Goal: Transaction & Acquisition: Download file/media

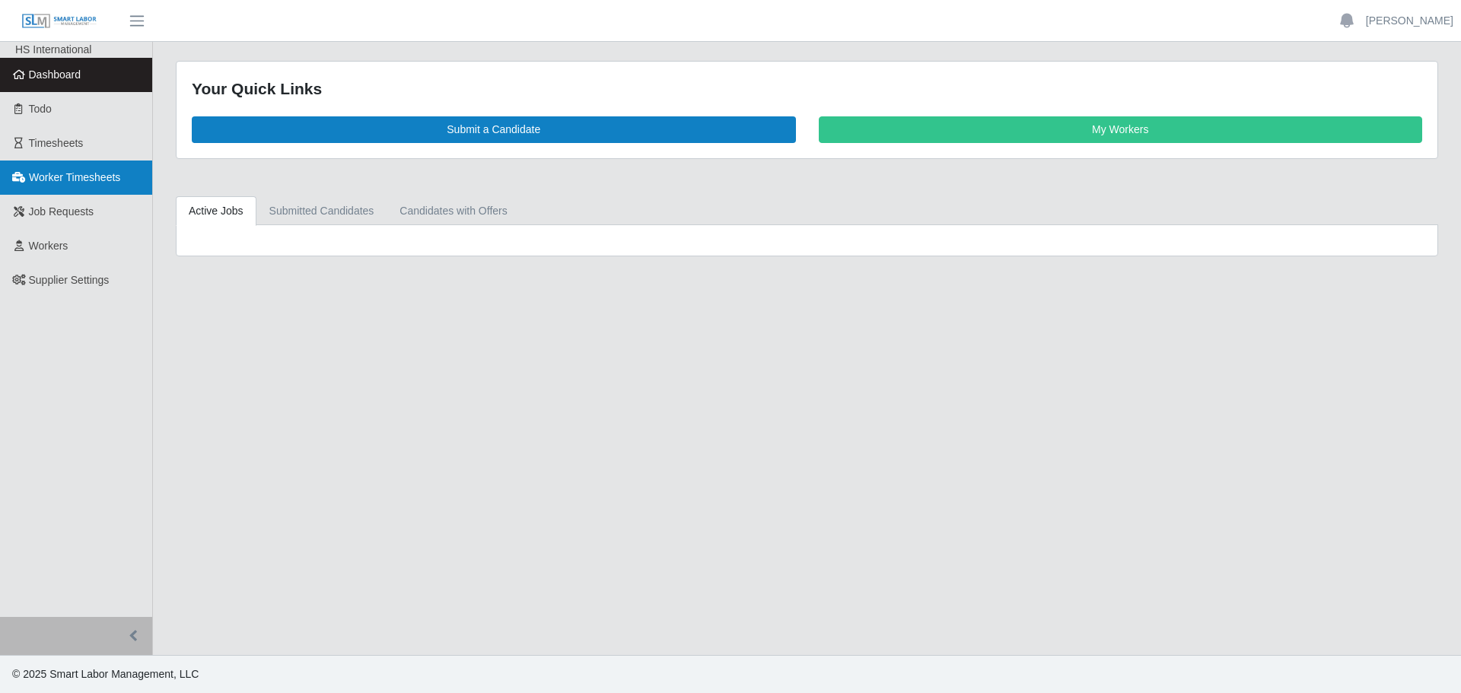
click at [59, 186] on link "Worker Timesheets" at bounding box center [76, 178] width 152 height 34
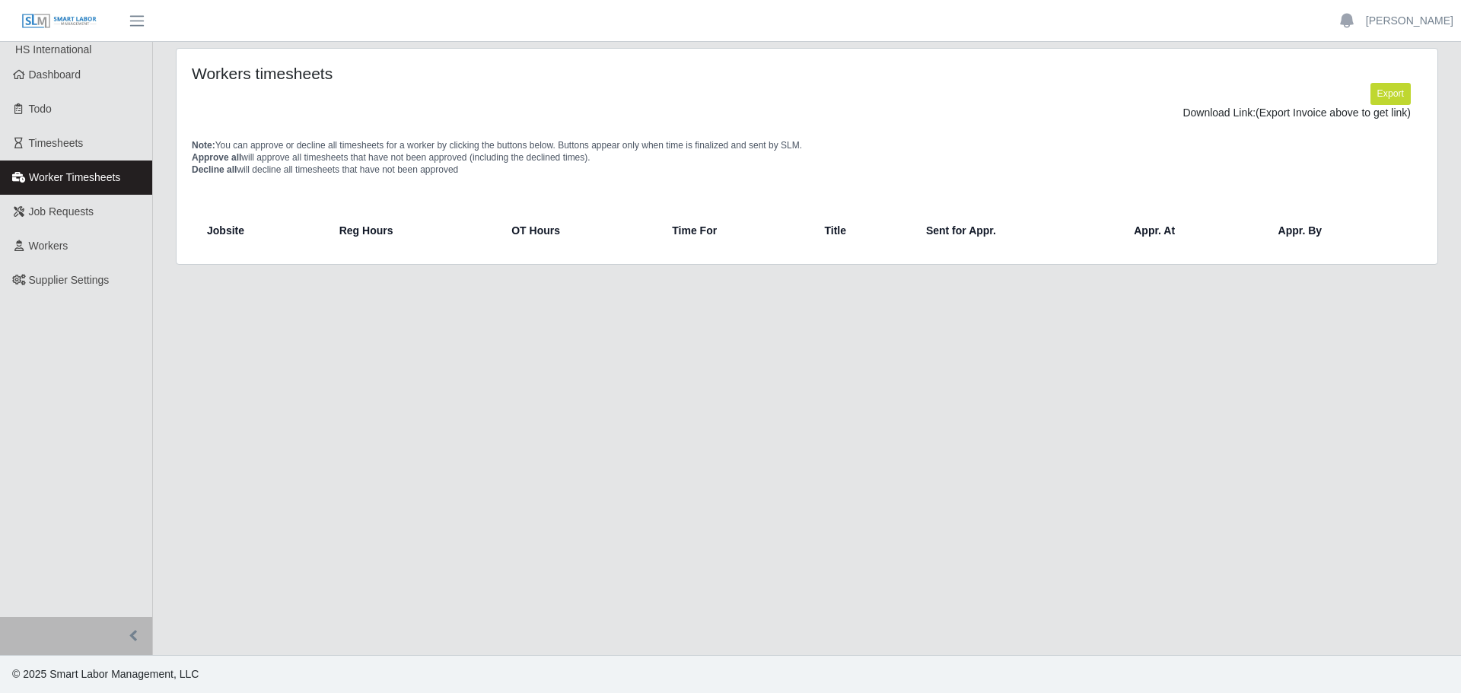
click at [84, 180] on span "Worker Timesheets" at bounding box center [74, 177] width 91 height 12
click at [1384, 101] on button "Export" at bounding box center [1390, 93] width 40 height 21
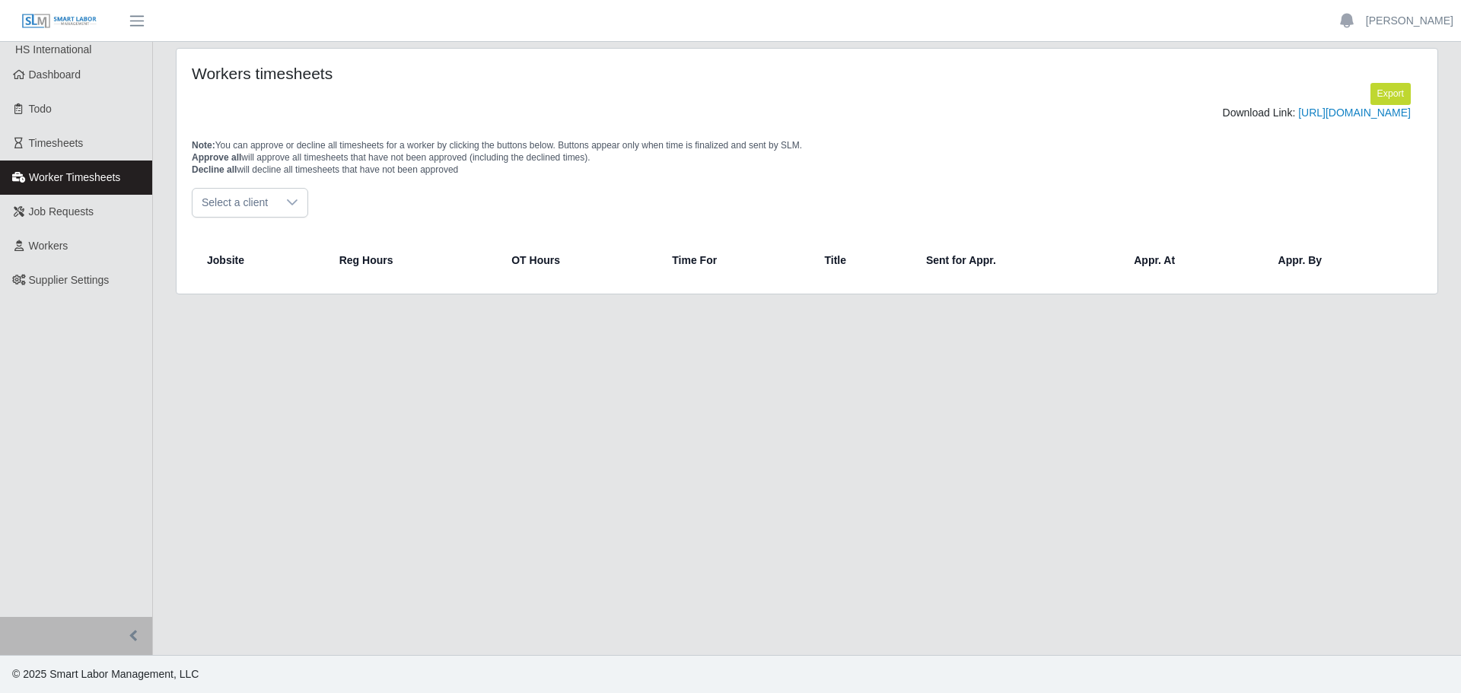
click at [264, 217] on span "Select a client" at bounding box center [235, 203] width 84 height 28
click at [240, 272] on span "DP Electric Inc" at bounding box center [240, 269] width 70 height 16
click at [1298, 115] on link "https://sm-slm-prod.s3.amazonaws.com/documents/supplier/118/Supplier%20Worker%2…" at bounding box center [1354, 113] width 113 height 12
click at [371, 218] on div "DP Electric Inc" at bounding box center [807, 203] width 1230 height 30
click at [1298, 119] on link "https://sm-slm-prod.s3.amazonaws.com/documents/supplier/118/Supplier%20Worker%2…" at bounding box center [1354, 113] width 113 height 12
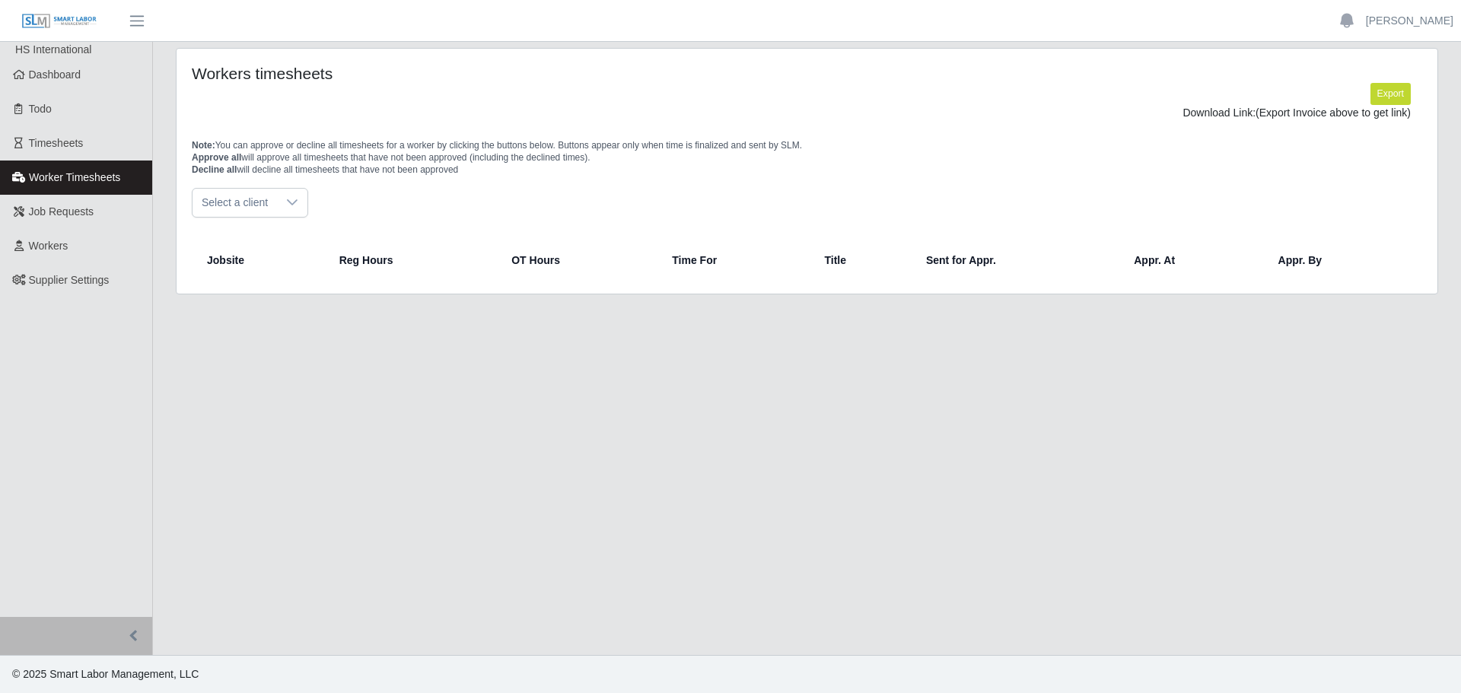
click at [297, 205] on div at bounding box center [292, 203] width 30 height 28
click at [240, 263] on span "NOX Group" at bounding box center [233, 267] width 56 height 16
click at [247, 210] on span "NOX Group" at bounding box center [236, 203] width 86 height 28
click at [232, 242] on span "DP Electric Inc" at bounding box center [240, 237] width 70 height 16
